Goal: Task Accomplishment & Management: Manage account settings

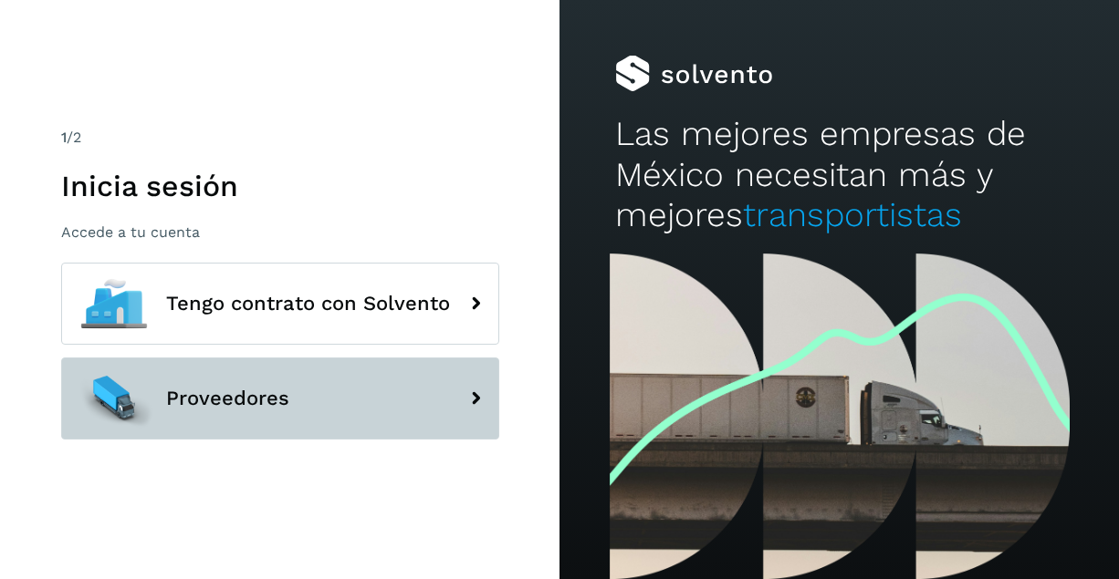
click at [306, 395] on button "Proveedores" at bounding box center [280, 399] width 438 height 82
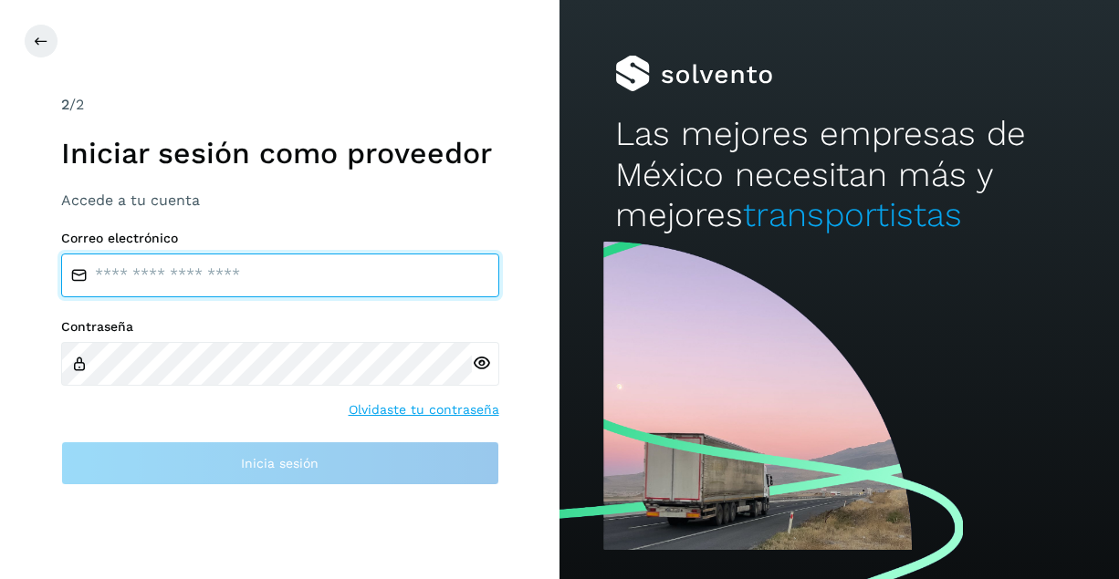
click at [312, 278] on input "email" at bounding box center [280, 276] width 438 height 44
type input "**********"
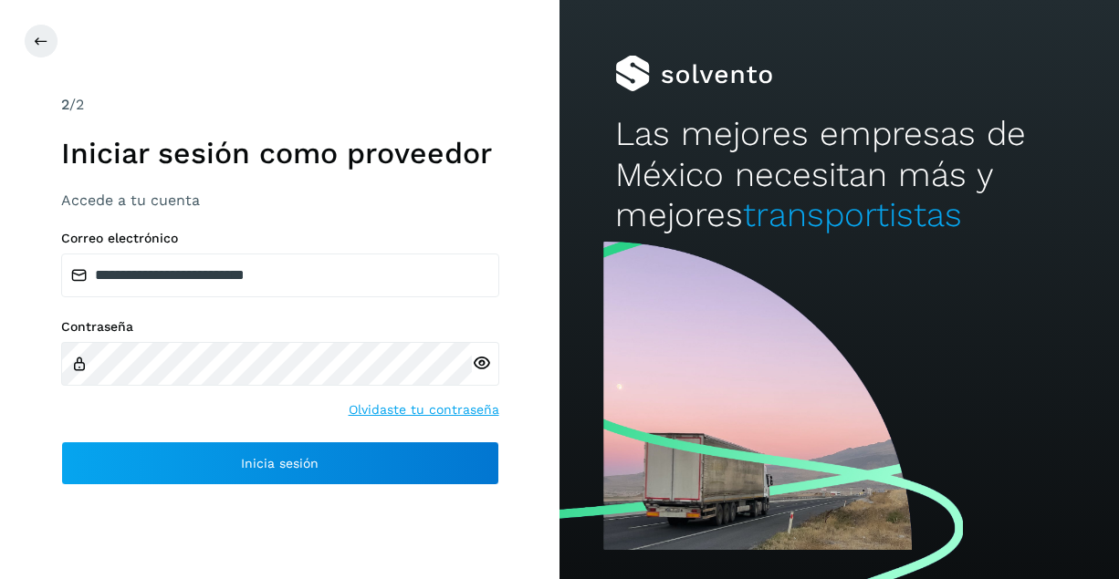
click at [480, 365] on icon at bounding box center [481, 363] width 19 height 19
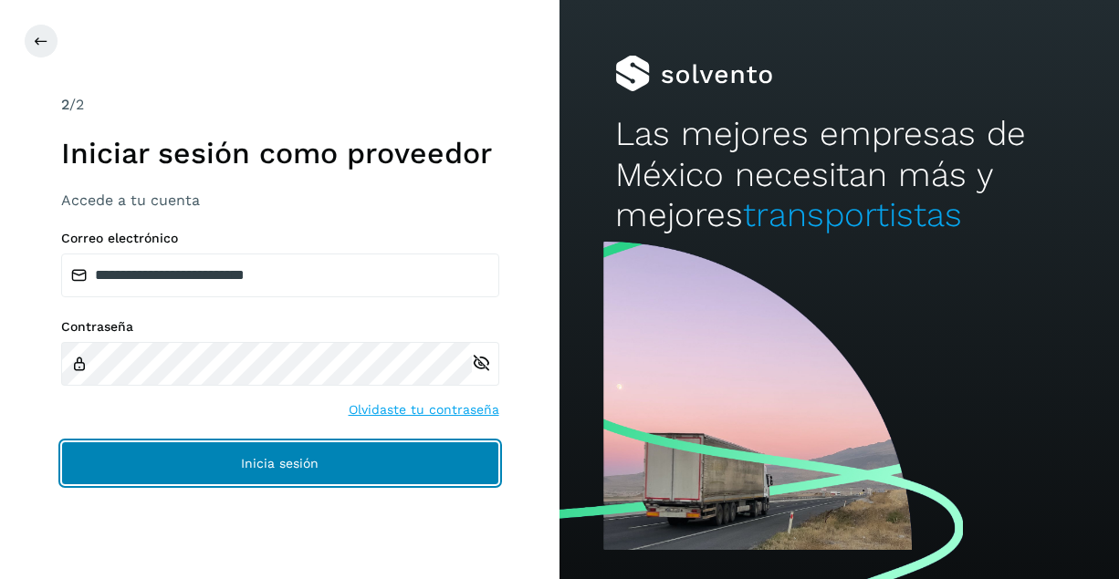
click at [300, 449] on button "Inicia sesión" at bounding box center [280, 464] width 438 height 44
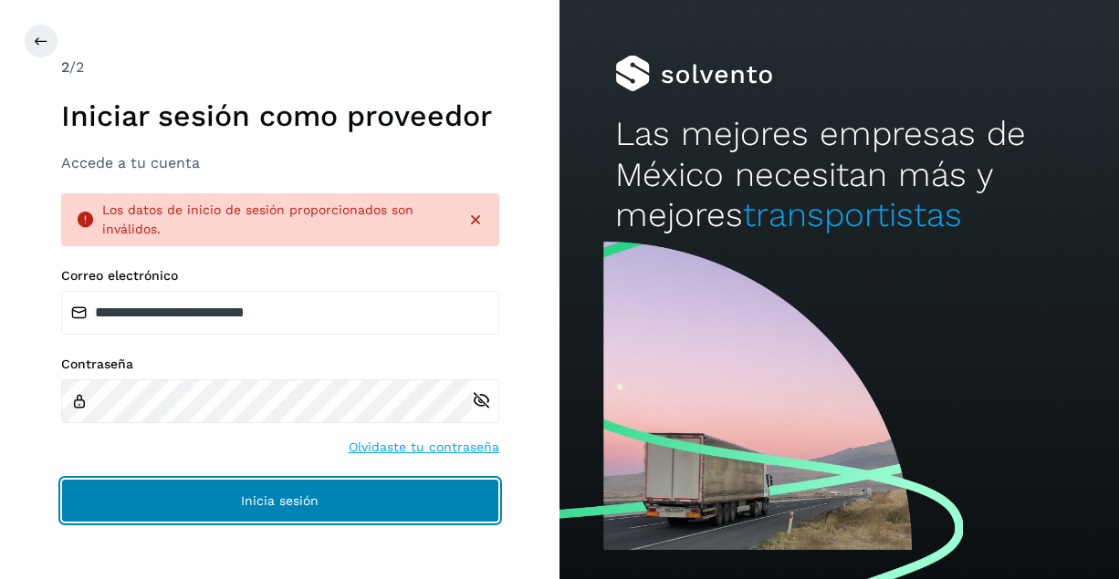
click at [314, 502] on span "Inicia sesión" at bounding box center [280, 501] width 78 height 13
click at [283, 504] on span "Inicia sesión" at bounding box center [280, 501] width 78 height 13
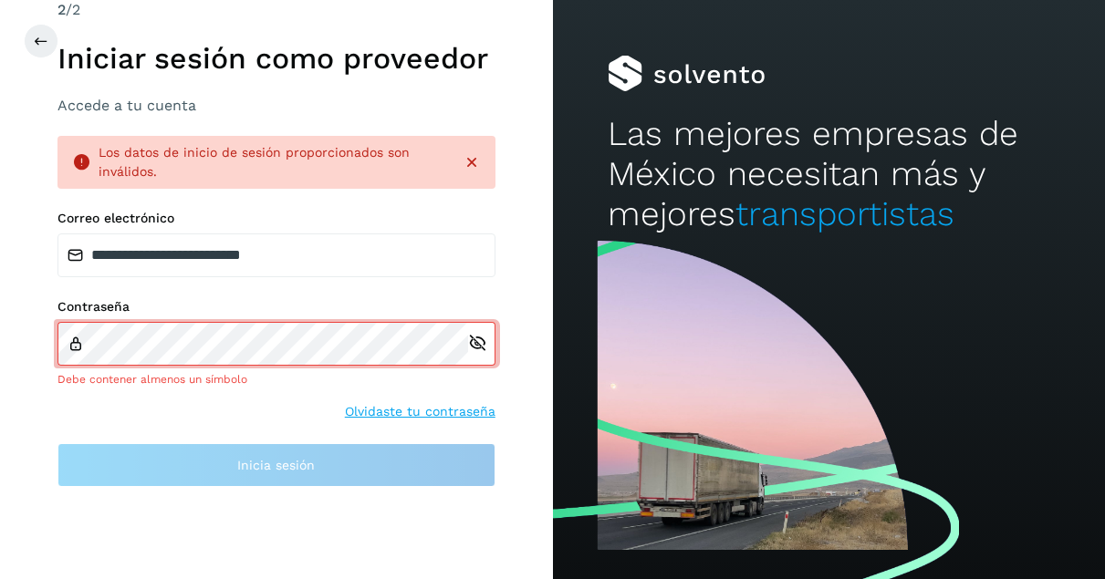
click at [1011, 109] on div "Las mejores empresas de México necesitan más y mejores transportistas" at bounding box center [829, 117] width 553 height 235
